Goal: Navigation & Orientation: Find specific page/section

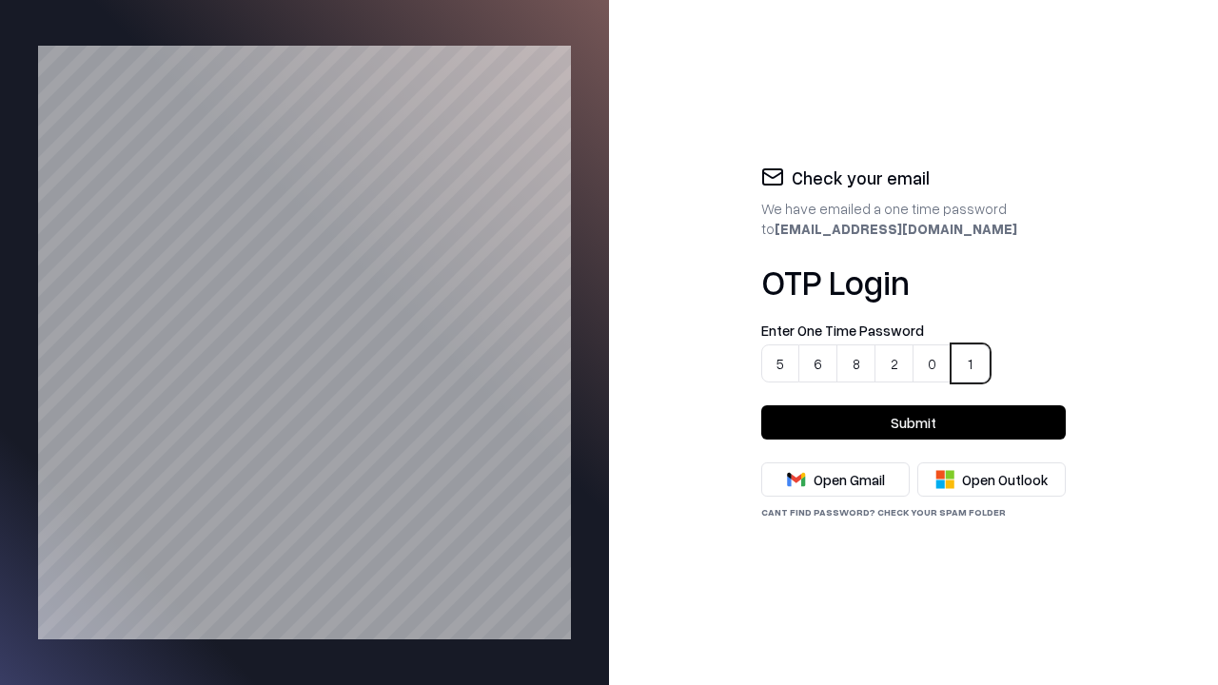
type input "******"
click at [914, 423] on button "Submit" at bounding box center [913, 422] width 305 height 34
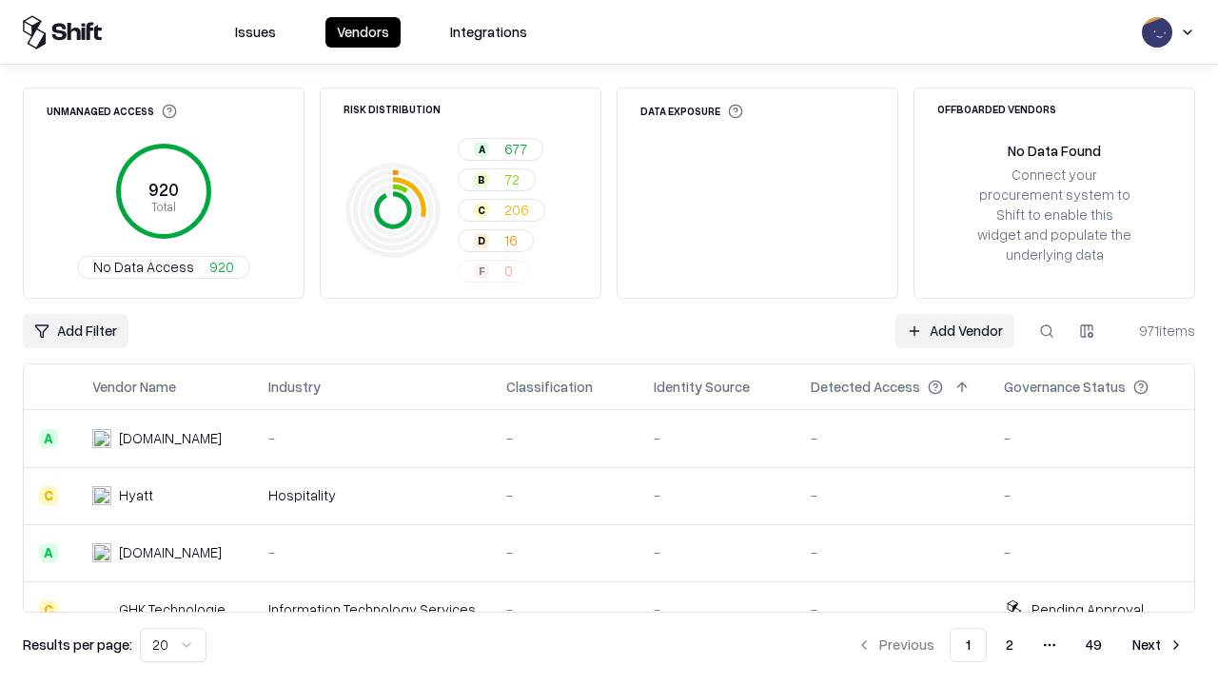
click at [194, 387] on button at bounding box center [195, 387] width 23 height 23
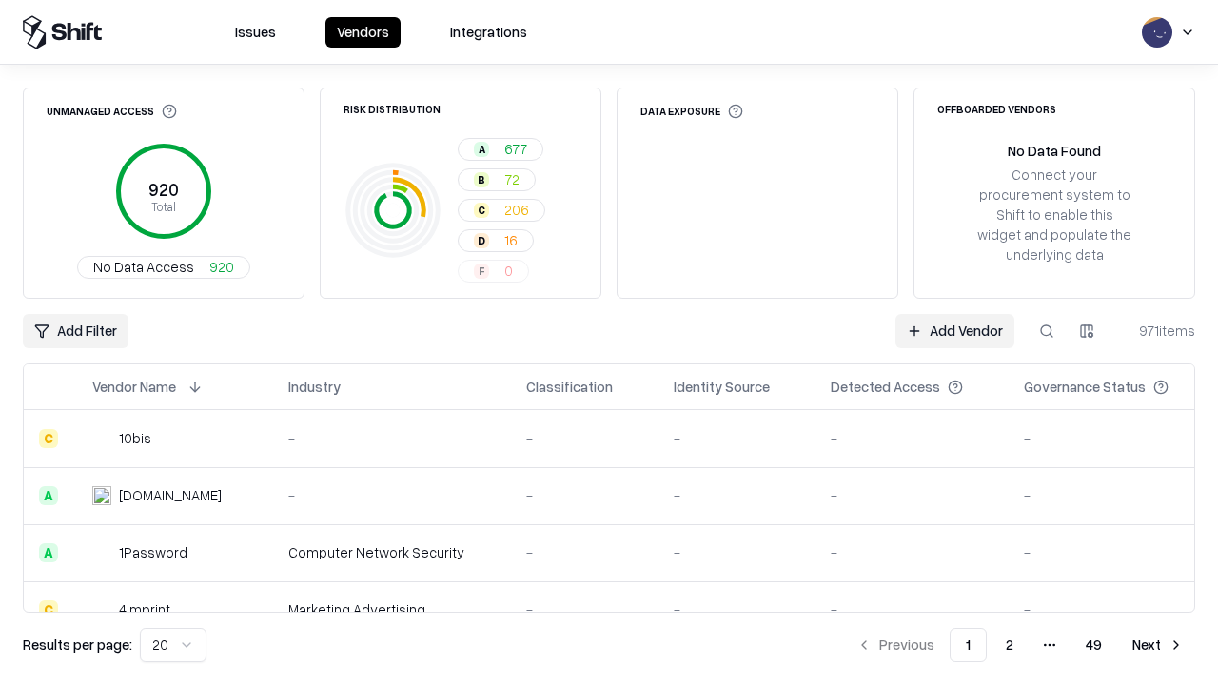
click at [194, 387] on button at bounding box center [195, 387] width 23 height 23
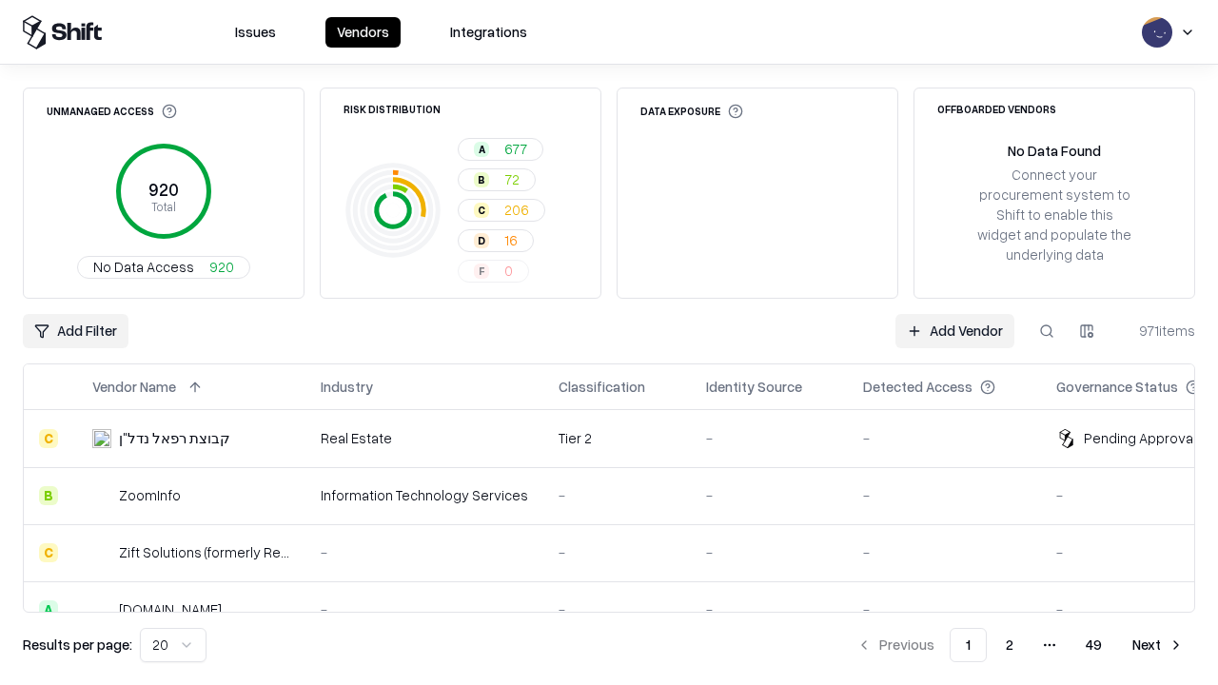
click at [389, 387] on button at bounding box center [392, 387] width 23 height 23
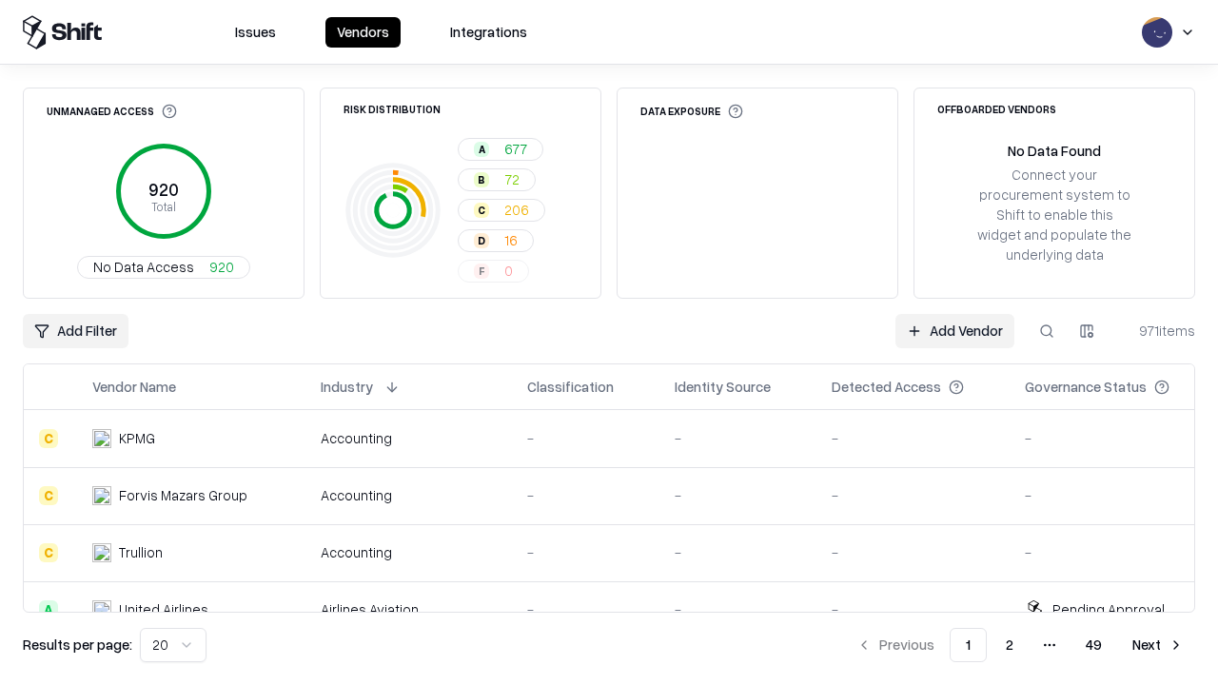
click at [389, 387] on button at bounding box center [392, 387] width 23 height 23
